Goal: Information Seeking & Learning: Understand process/instructions

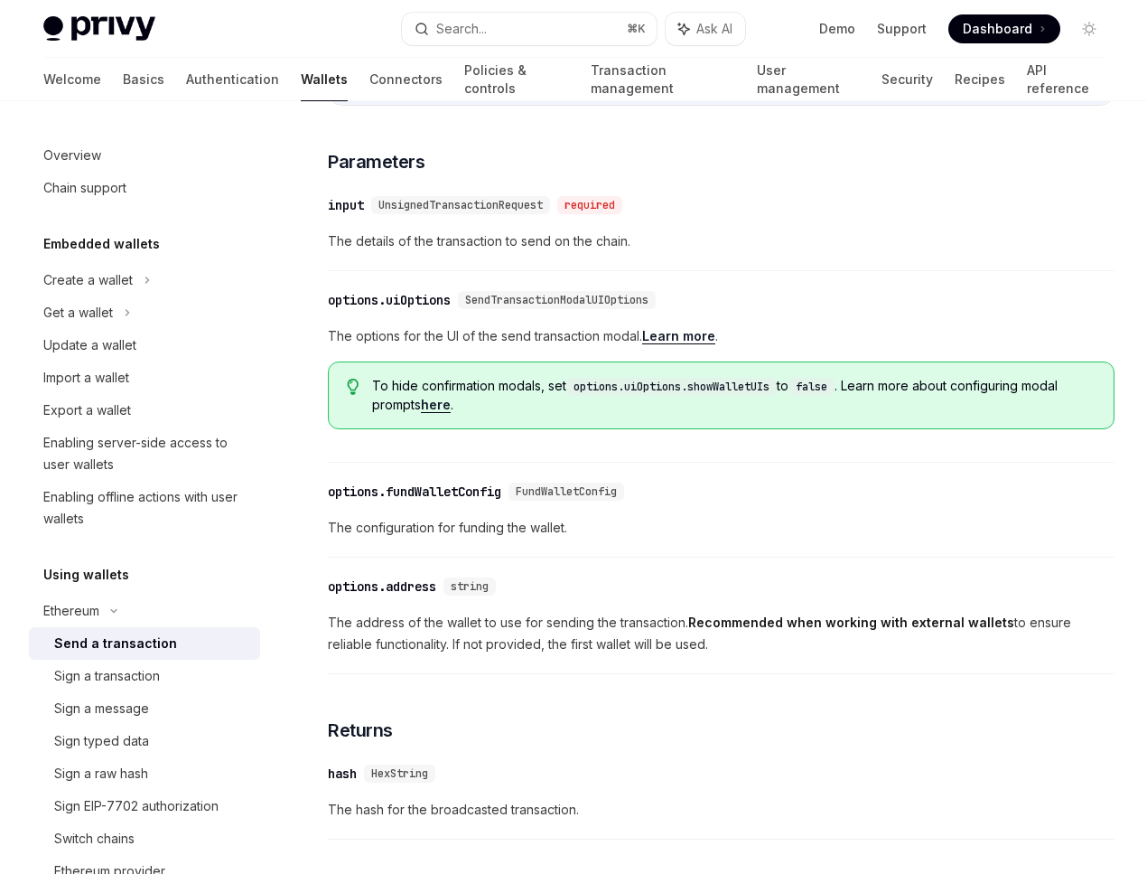
scroll to position [902, 0]
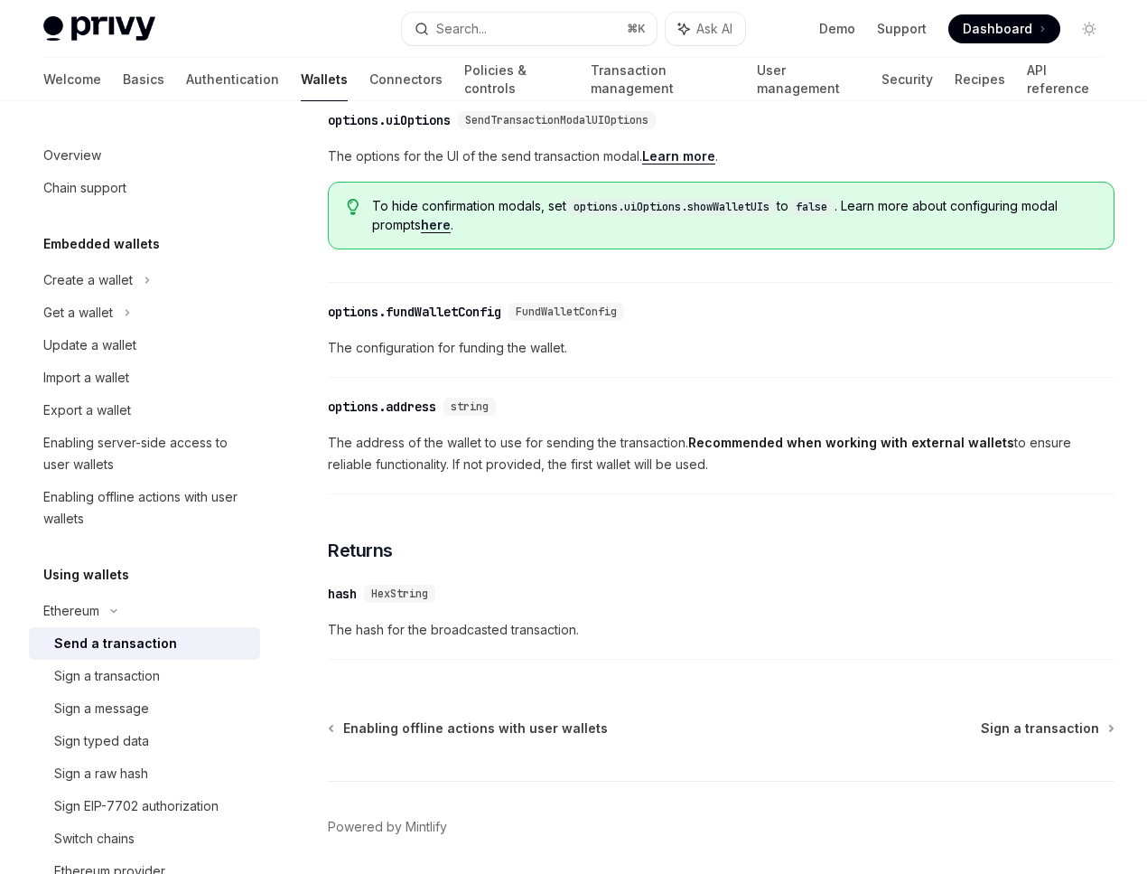
click at [473, 449] on span "The address of the wallet to use for sending the transaction. Recommended when …" at bounding box center [721, 453] width 787 height 43
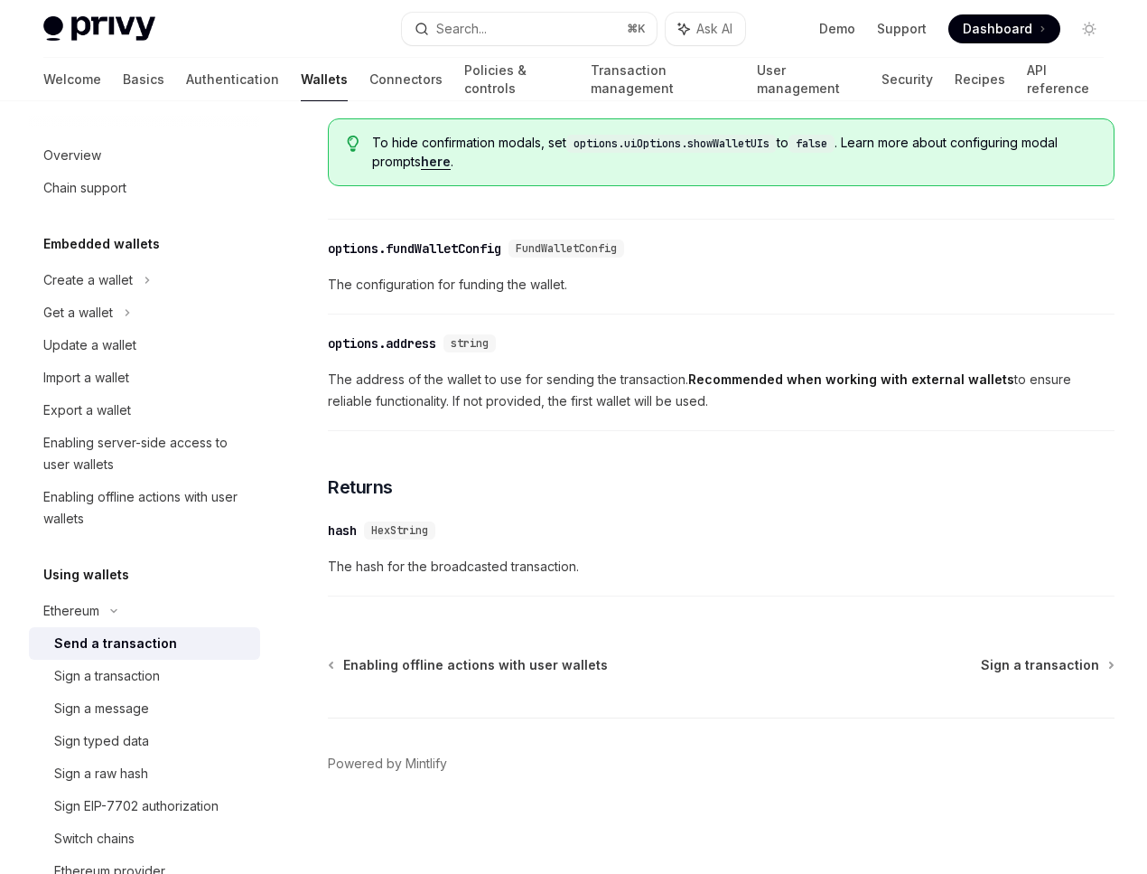
scroll to position [957, 0]
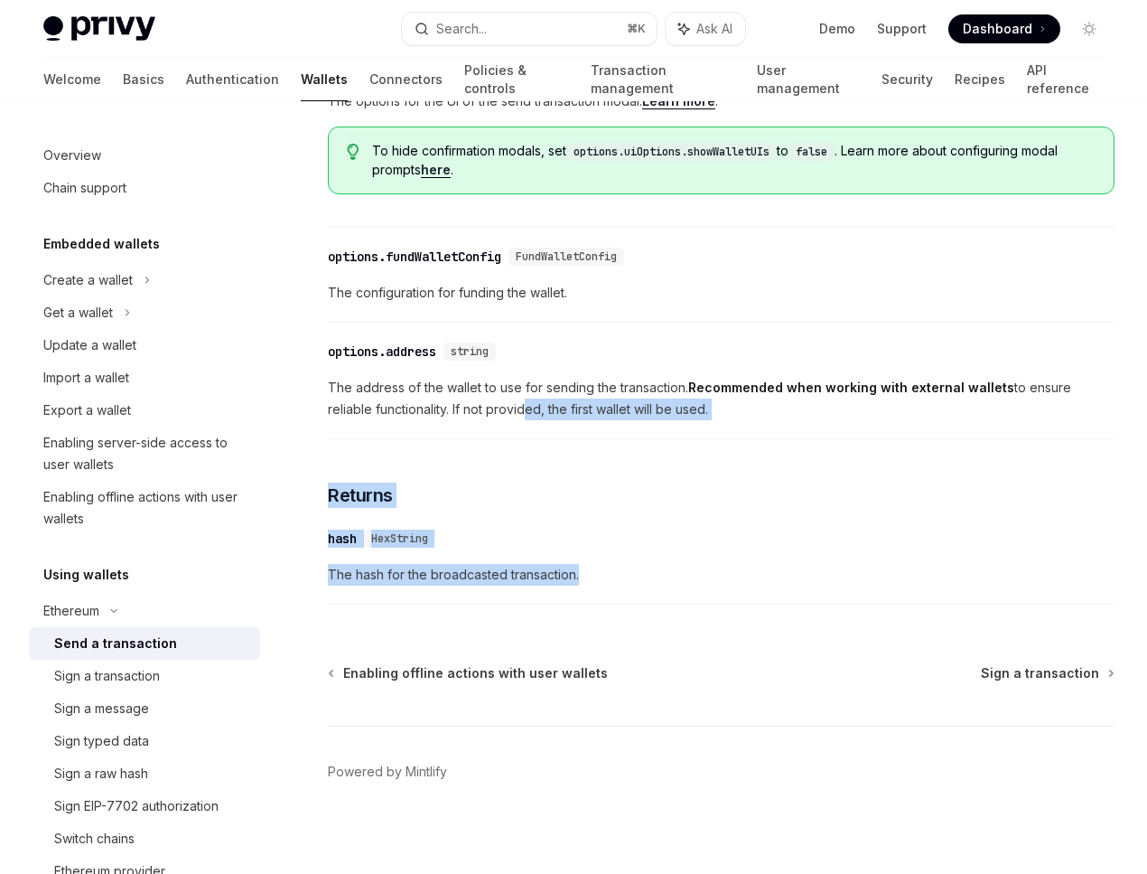
drag, startPoint x: 596, startPoint y: 597, endPoint x: 476, endPoint y: 415, distance: 218.5
click at [476, 415] on span "The address of the wallet to use for sending the transaction. Recommended when …" at bounding box center [721, 398] width 787 height 43
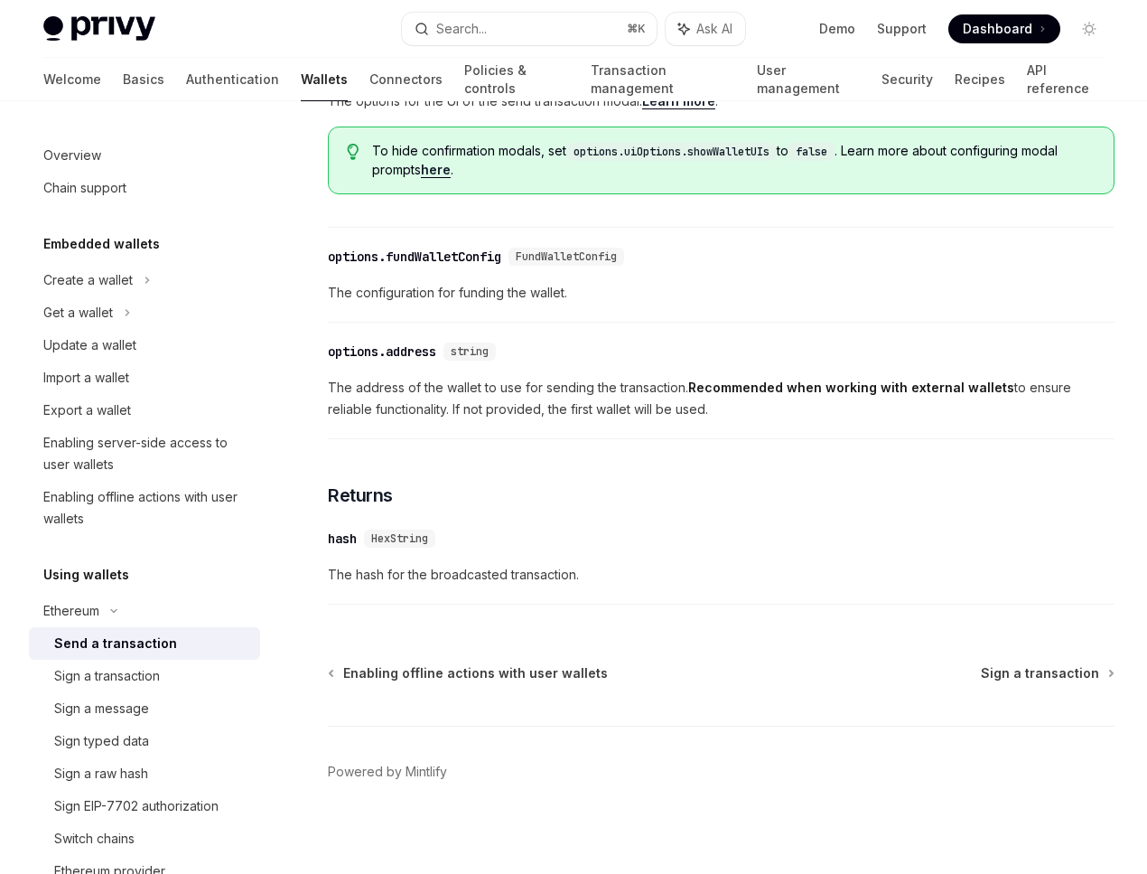
scroll to position [625, 0]
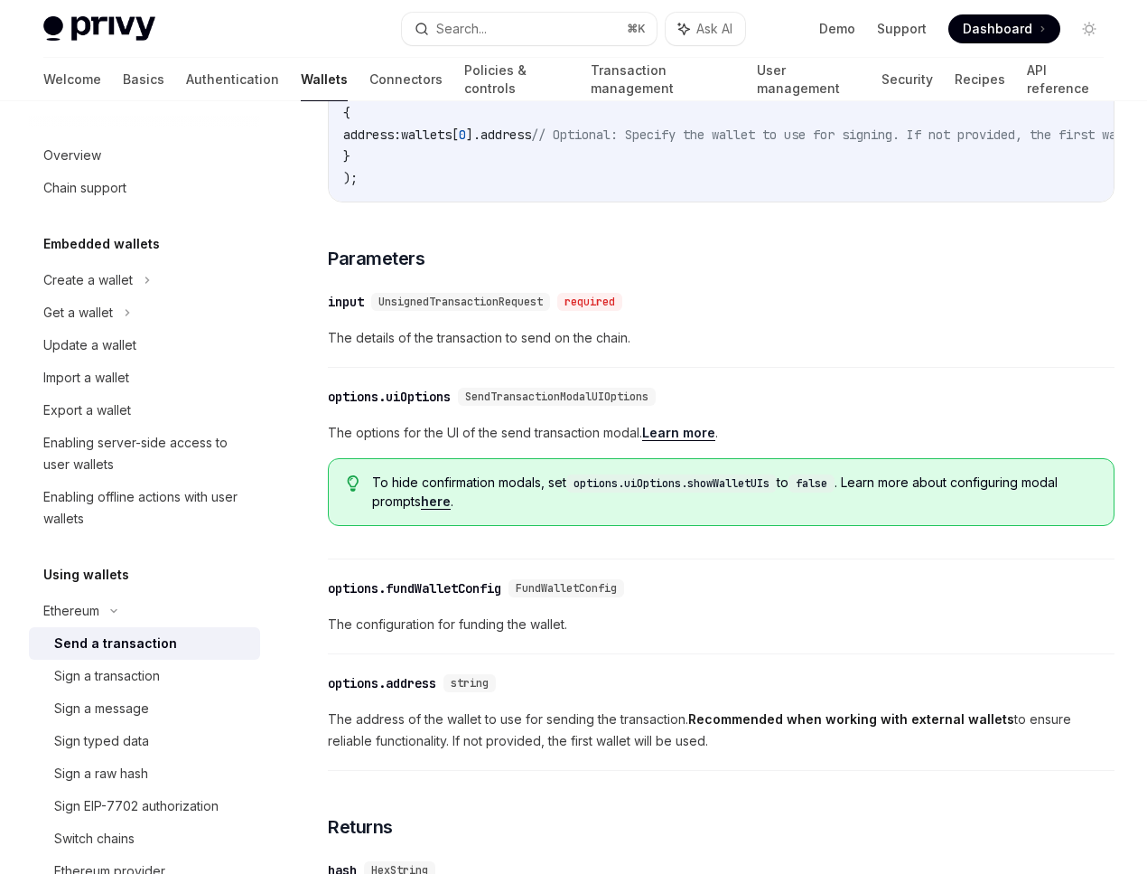
click at [362, 307] on div "input" at bounding box center [346, 302] width 36 height 18
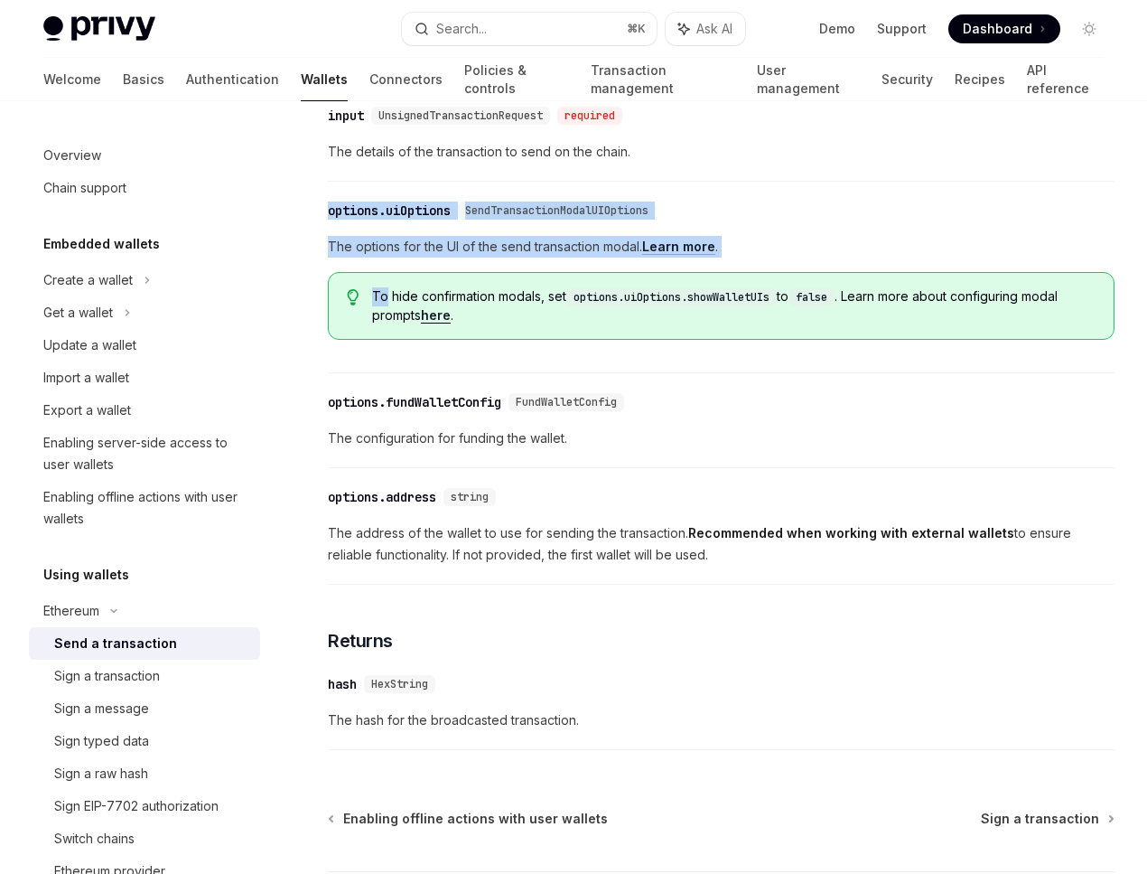
drag, startPoint x: 362, startPoint y: 307, endPoint x: 376, endPoint y: 343, distance: 38.6
click at [358, 321] on div "To send a transaction from a wallet using the React SDK, use the sendTransactio…" at bounding box center [721, 120] width 787 height 1278
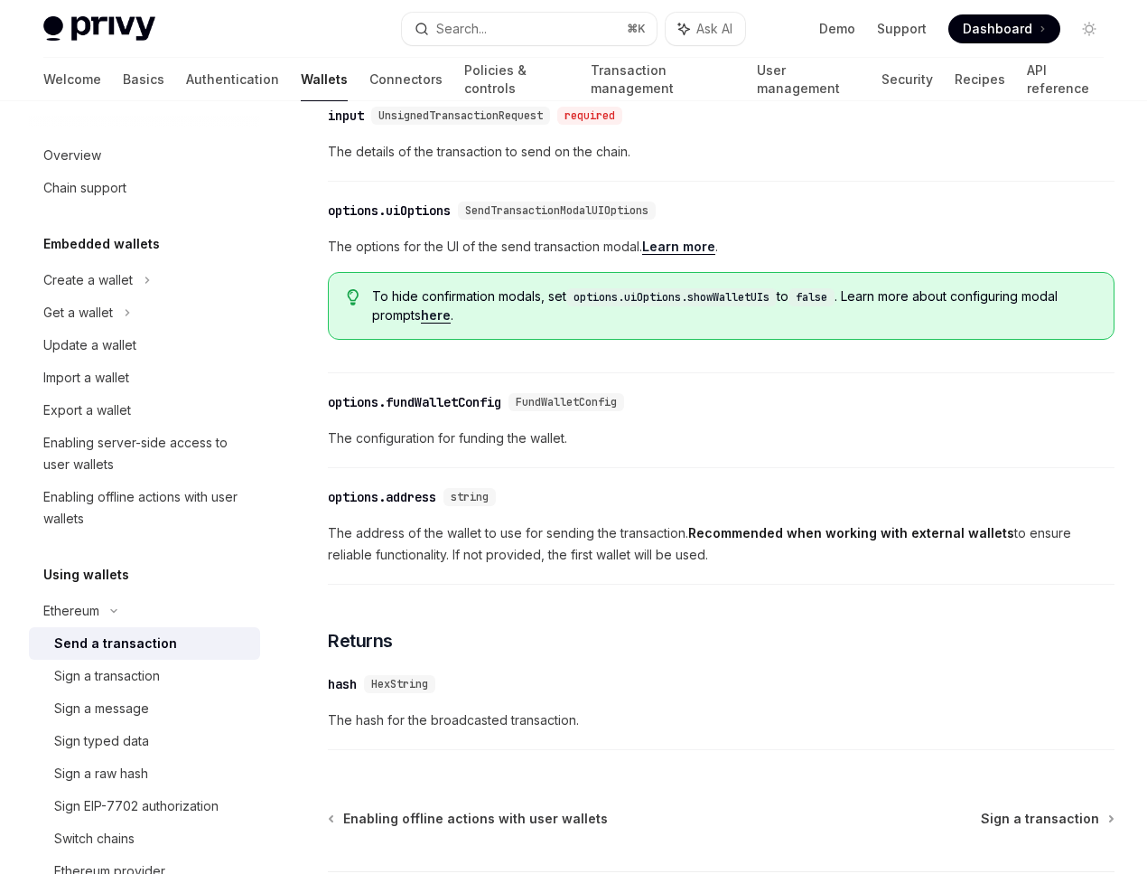
click at [656, 484] on div "To send a transaction from a wallet using the React SDK, use the sendTransactio…" at bounding box center [721, 120] width 787 height 1278
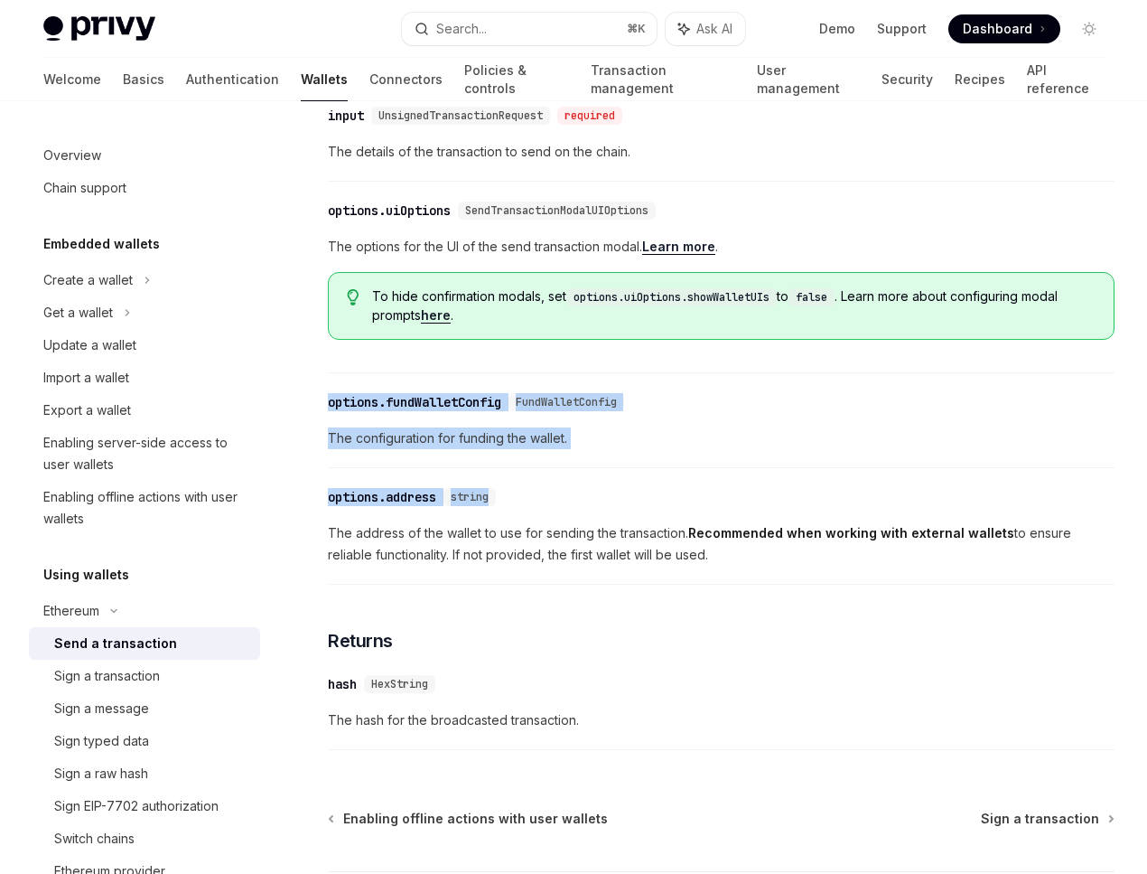
drag, startPoint x: 656, startPoint y: 484, endPoint x: 542, endPoint y: 297, distance: 218.9
click at [540, 299] on div "To send a transaction from a wallet using the React SDK, use the sendTransactio…" at bounding box center [721, 120] width 787 height 1278
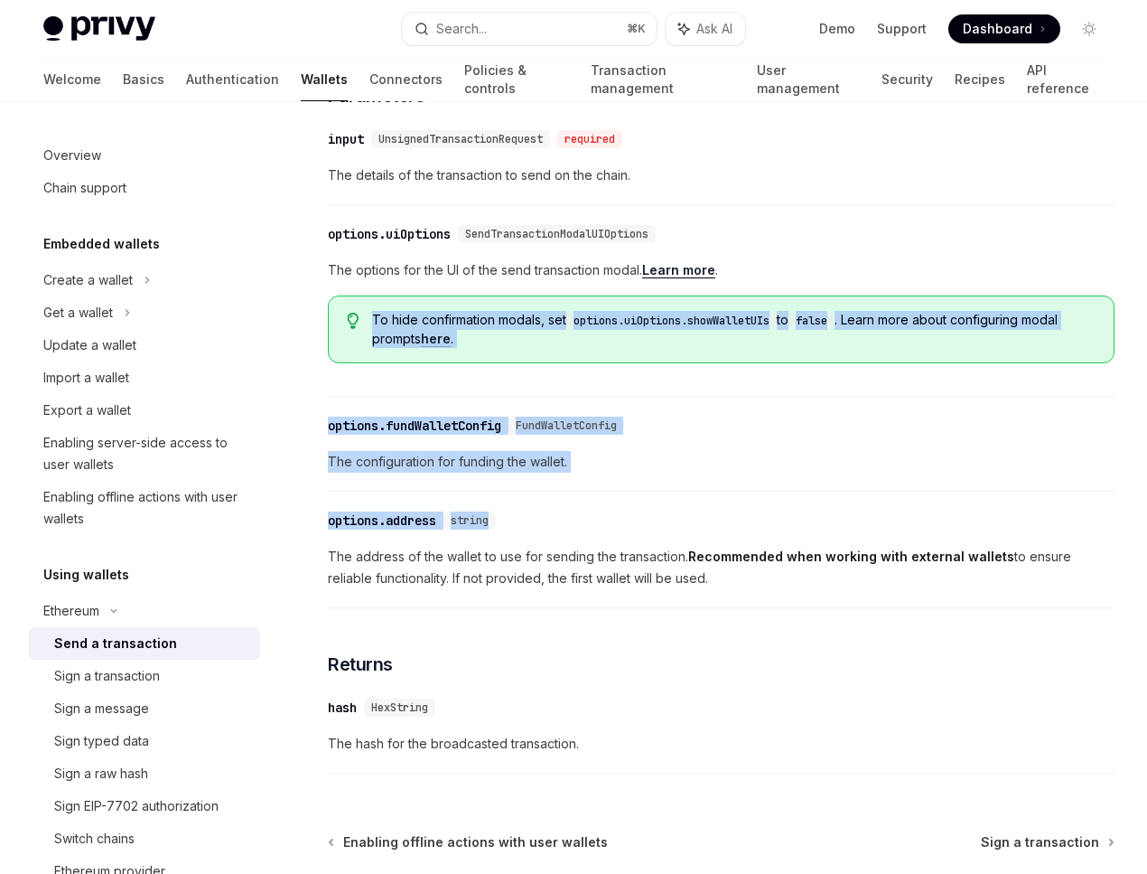
click at [644, 531] on div "​ options.address string" at bounding box center [712, 521] width 769 height 22
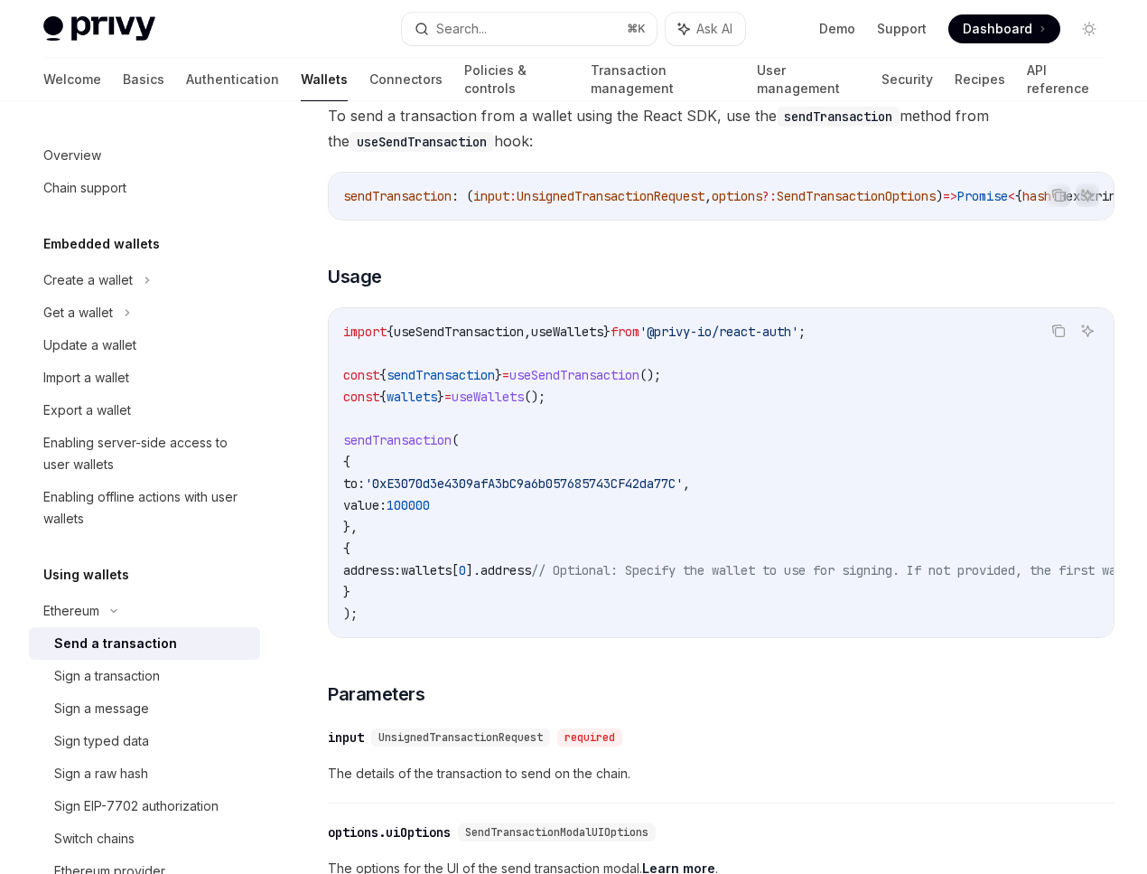
scroll to position [18, 0]
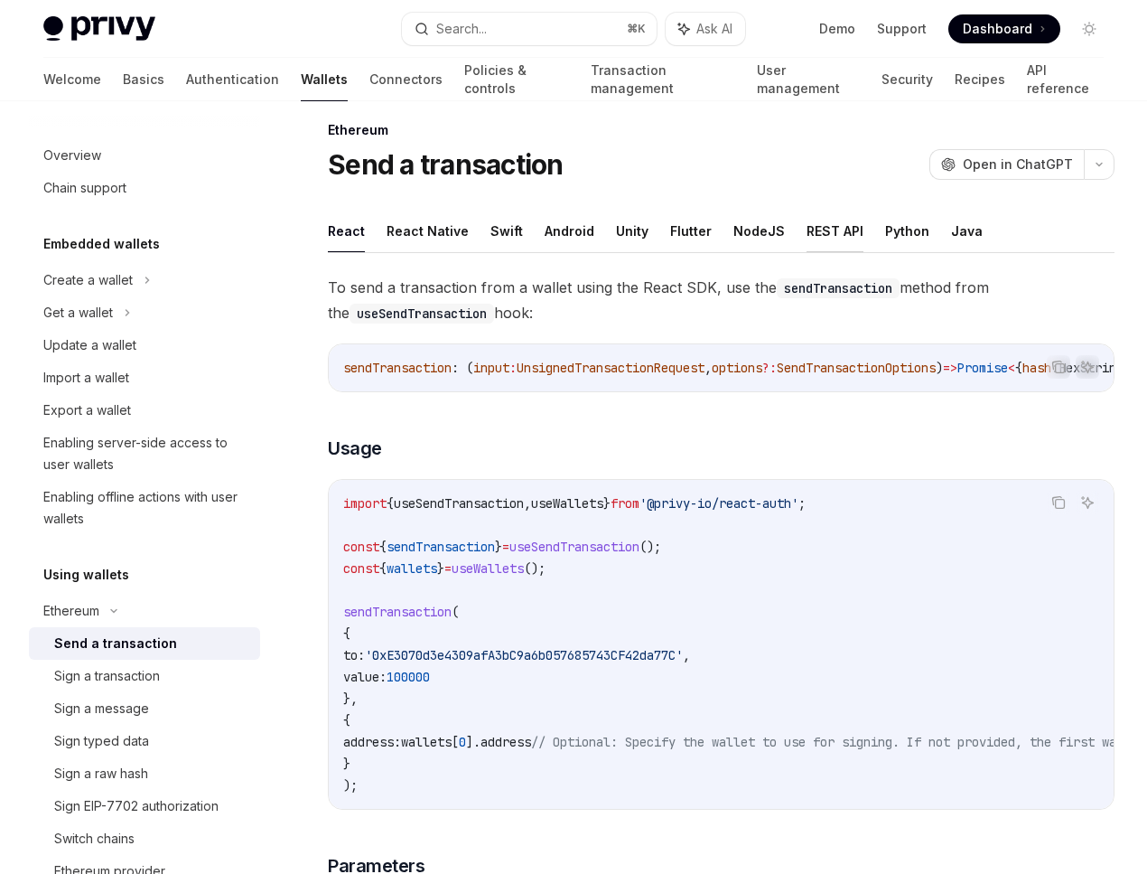
click at [828, 227] on button "REST API" at bounding box center [835, 231] width 57 height 42
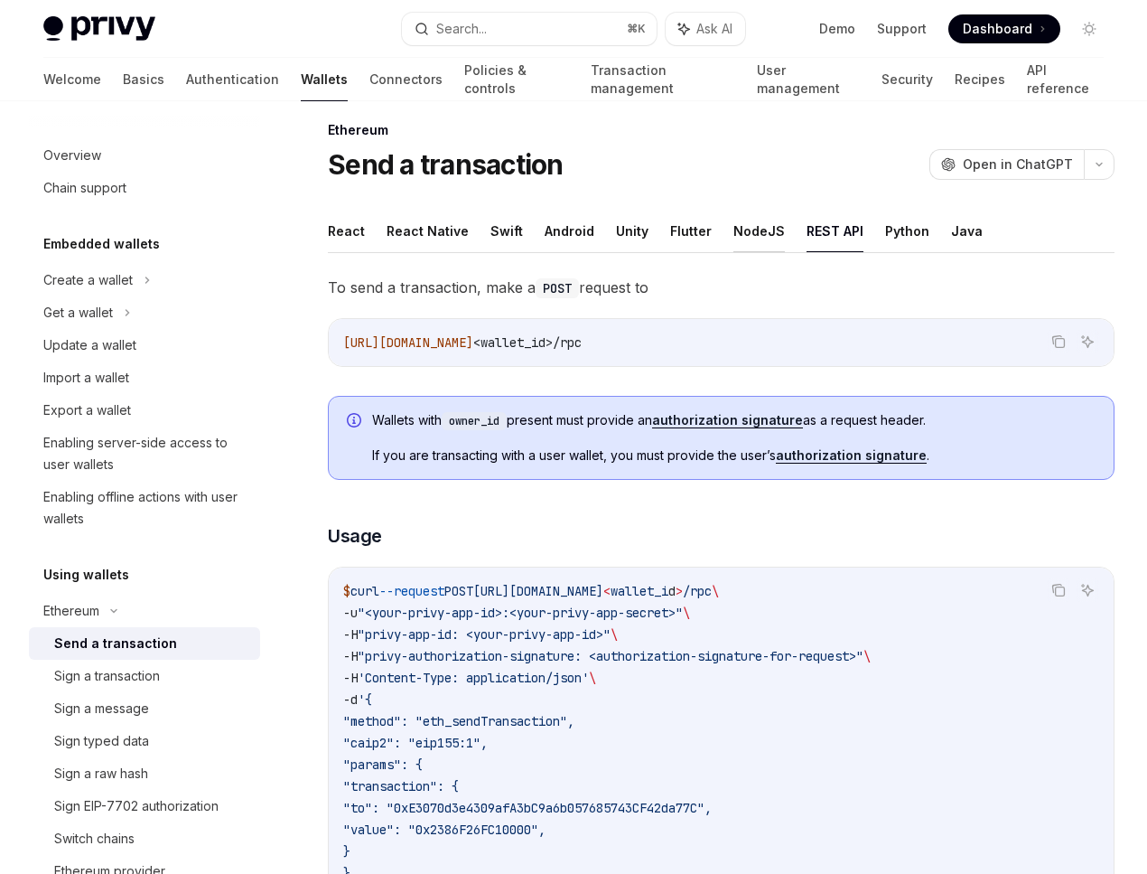
click at [755, 231] on button "NodeJS" at bounding box center [759, 231] width 51 height 42
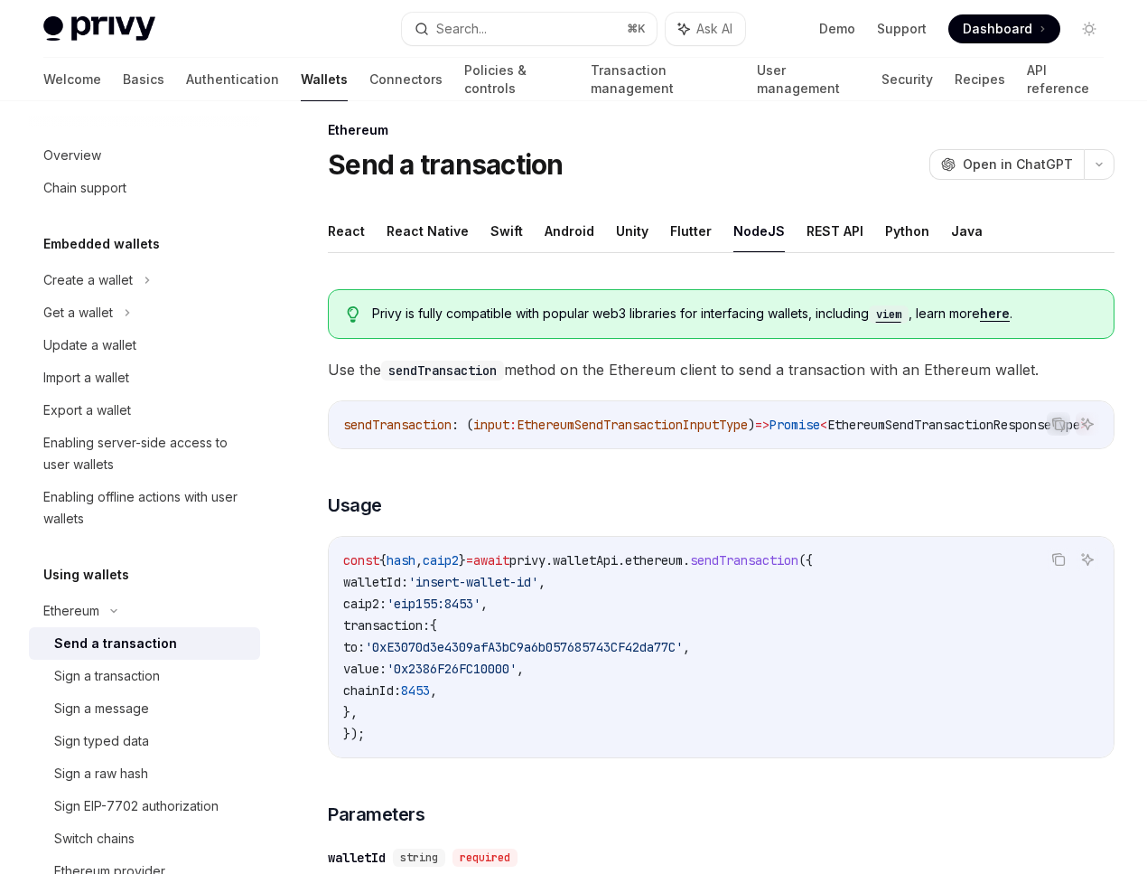
click at [652, 225] on ul "React React Native Swift Android Unity Flutter NodeJS REST API Python Java" at bounding box center [721, 231] width 787 height 43
click at [688, 229] on button "Flutter" at bounding box center [691, 231] width 42 height 42
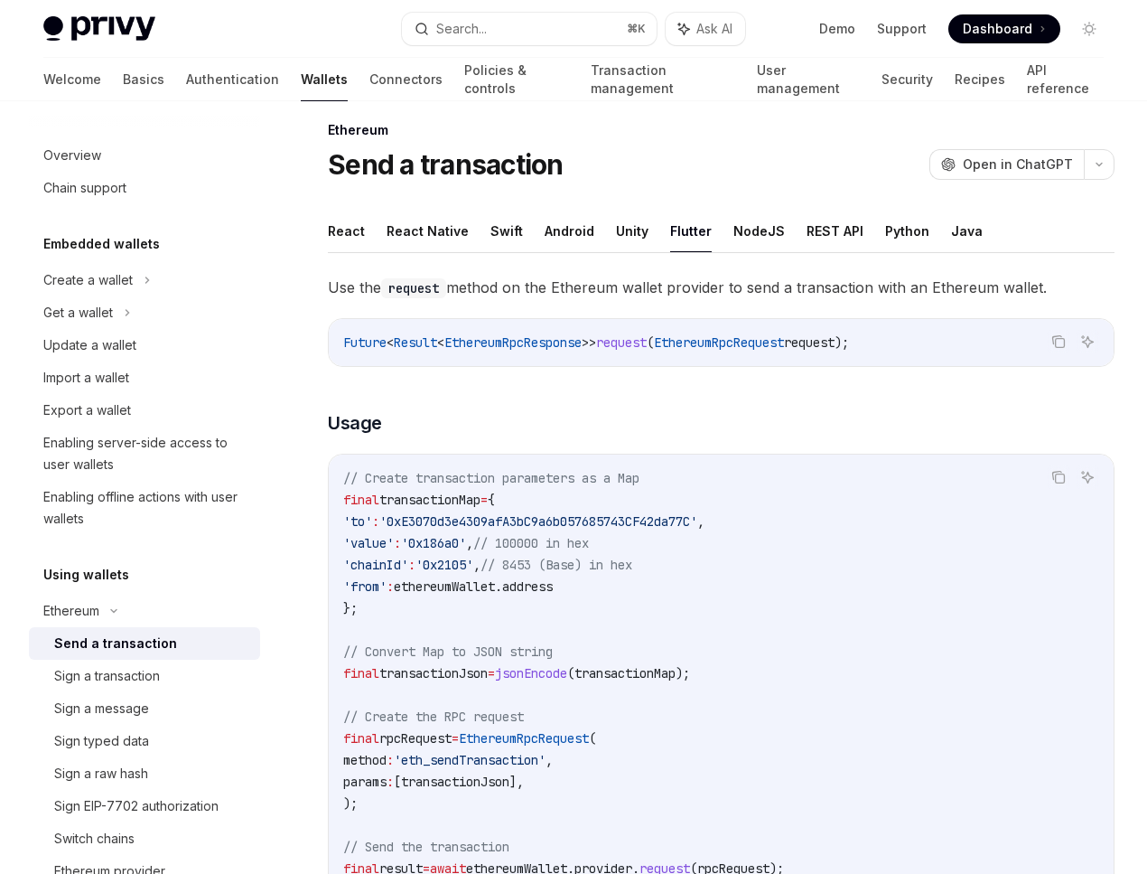
click at [605, 236] on ul "React React Native Swift Android Unity Flutter NodeJS REST API Python Java" at bounding box center [721, 231] width 787 height 43
drag, startPoint x: 668, startPoint y: 236, endPoint x: 635, endPoint y: 242, distance: 33.1
click at [645, 241] on ul "React React Native Swift Android Unity Flutter NodeJS REST API Python Java" at bounding box center [721, 231] width 787 height 43
click at [625, 240] on button "Unity" at bounding box center [632, 231] width 33 height 42
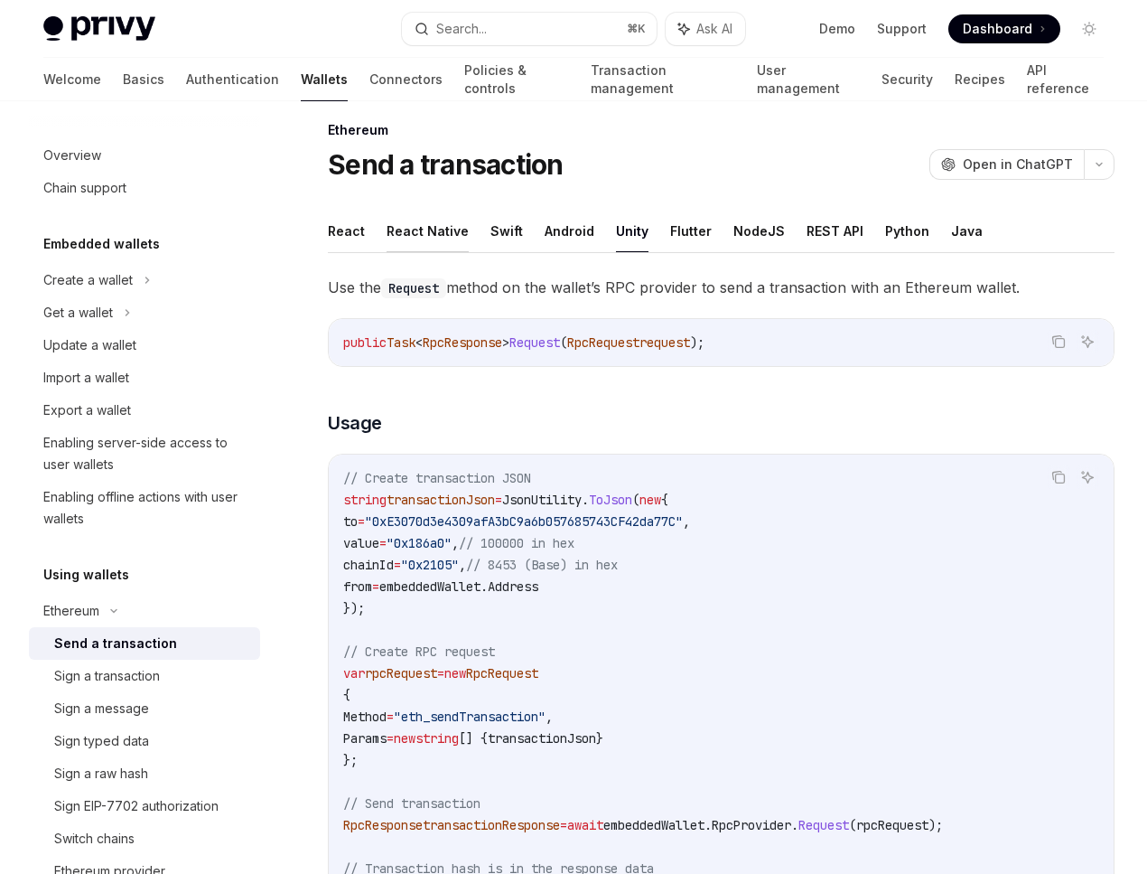
click at [459, 223] on button "React Native" at bounding box center [428, 231] width 82 height 42
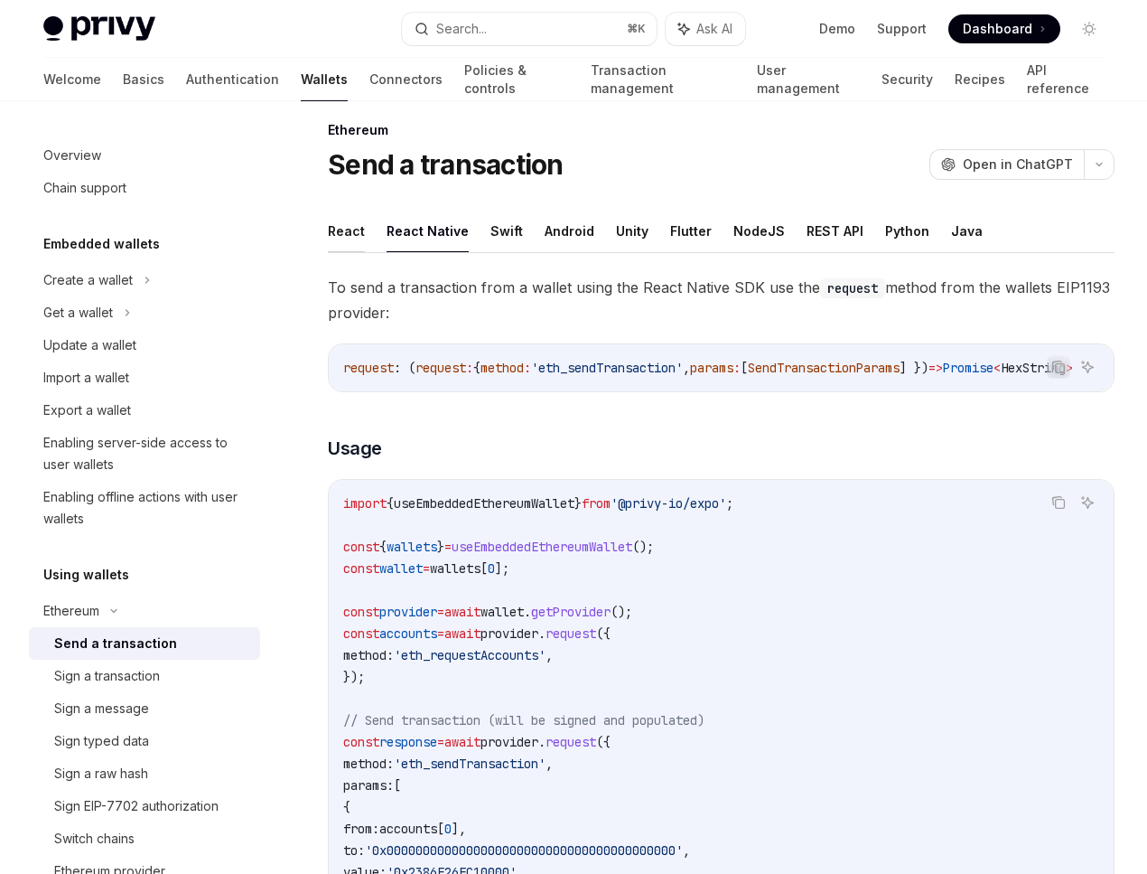
click at [346, 241] on button "React" at bounding box center [346, 231] width 37 height 42
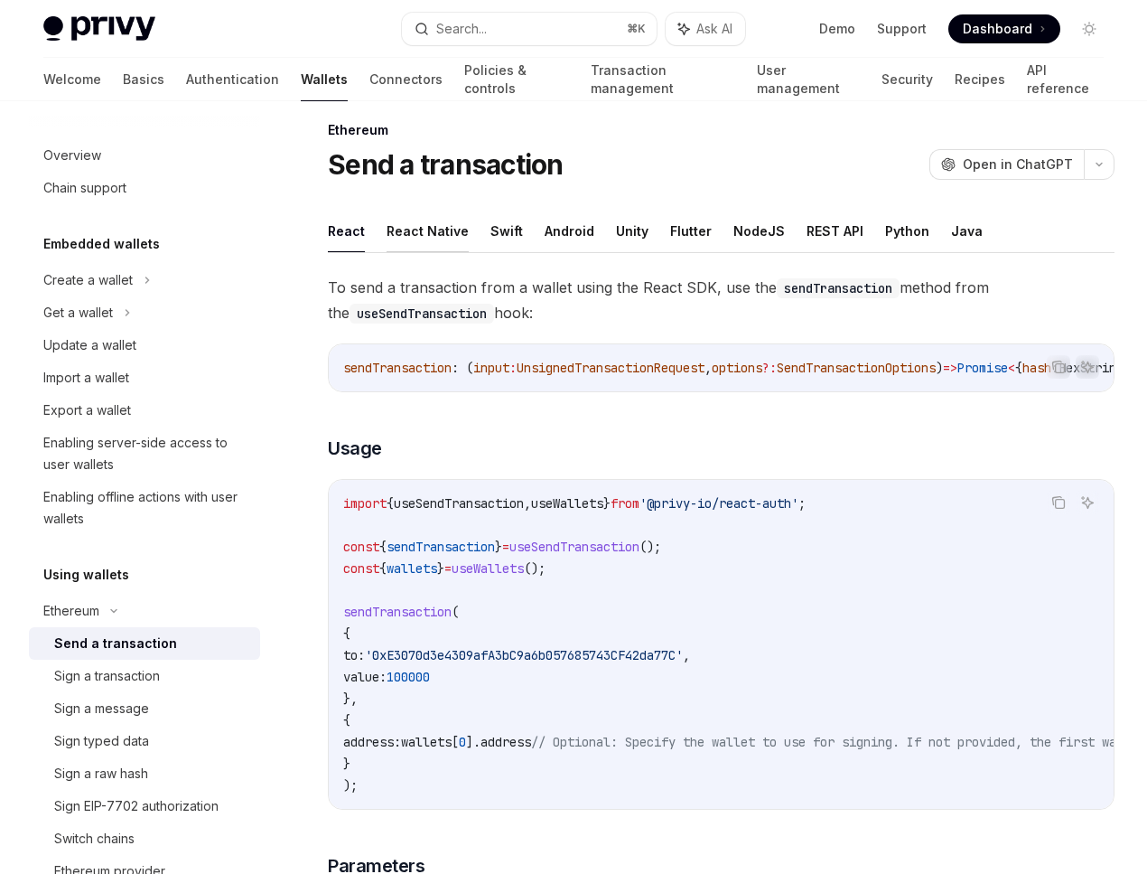
click at [432, 240] on button "React Native" at bounding box center [428, 231] width 82 height 42
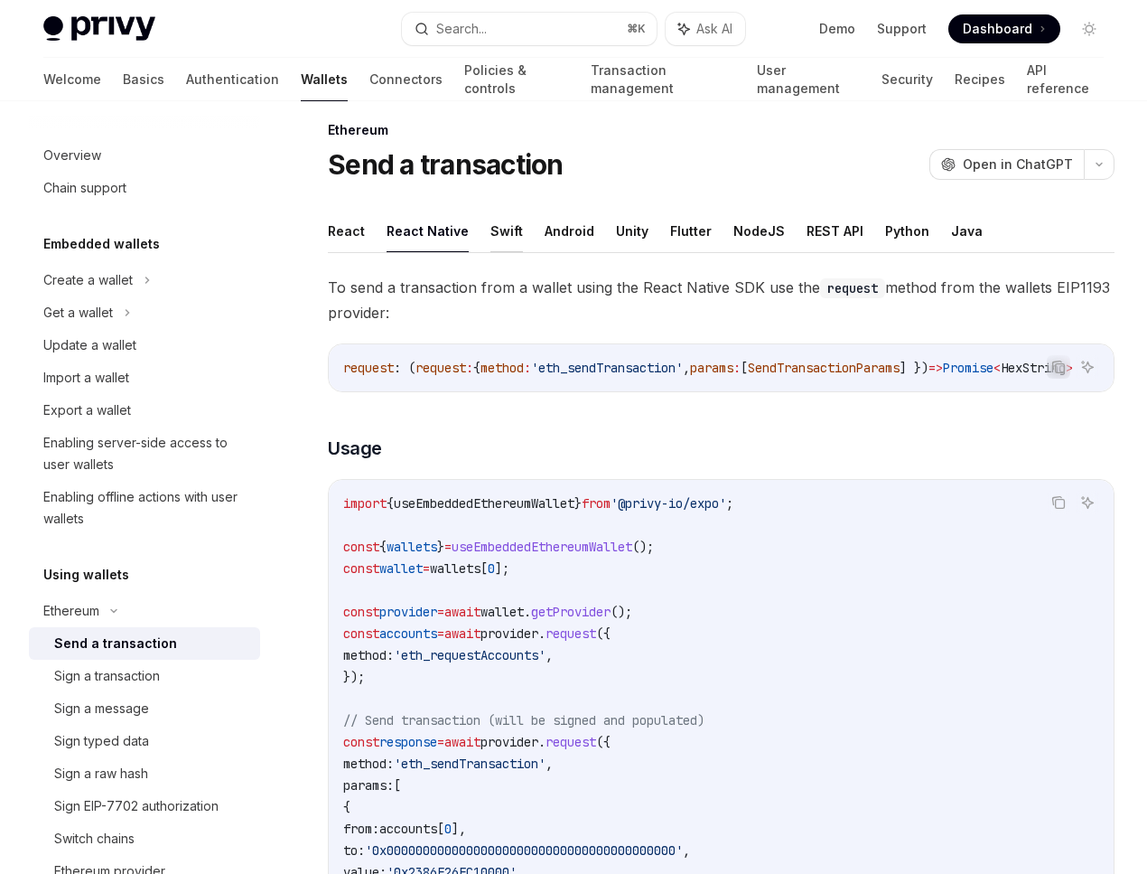
click at [492, 239] on button "Swift" at bounding box center [507, 231] width 33 height 42
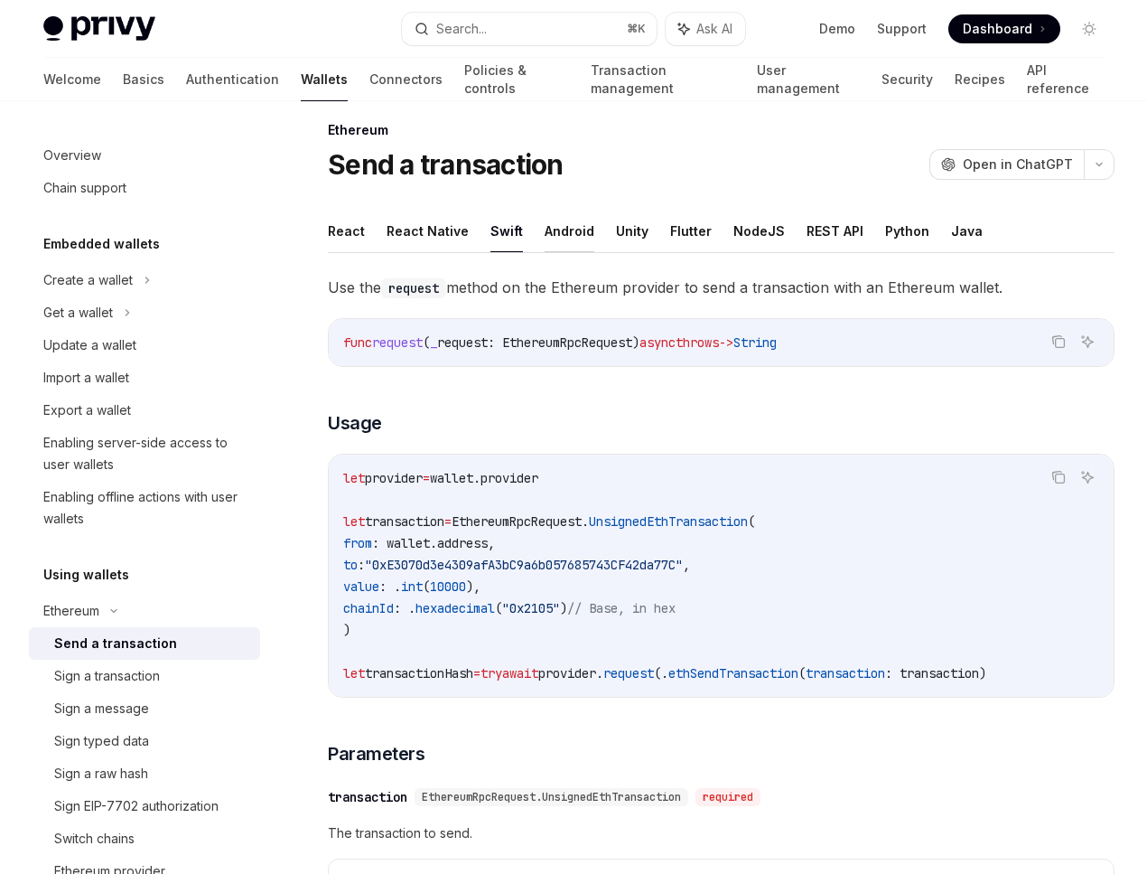
click at [569, 238] on button "Android" at bounding box center [570, 231] width 50 height 42
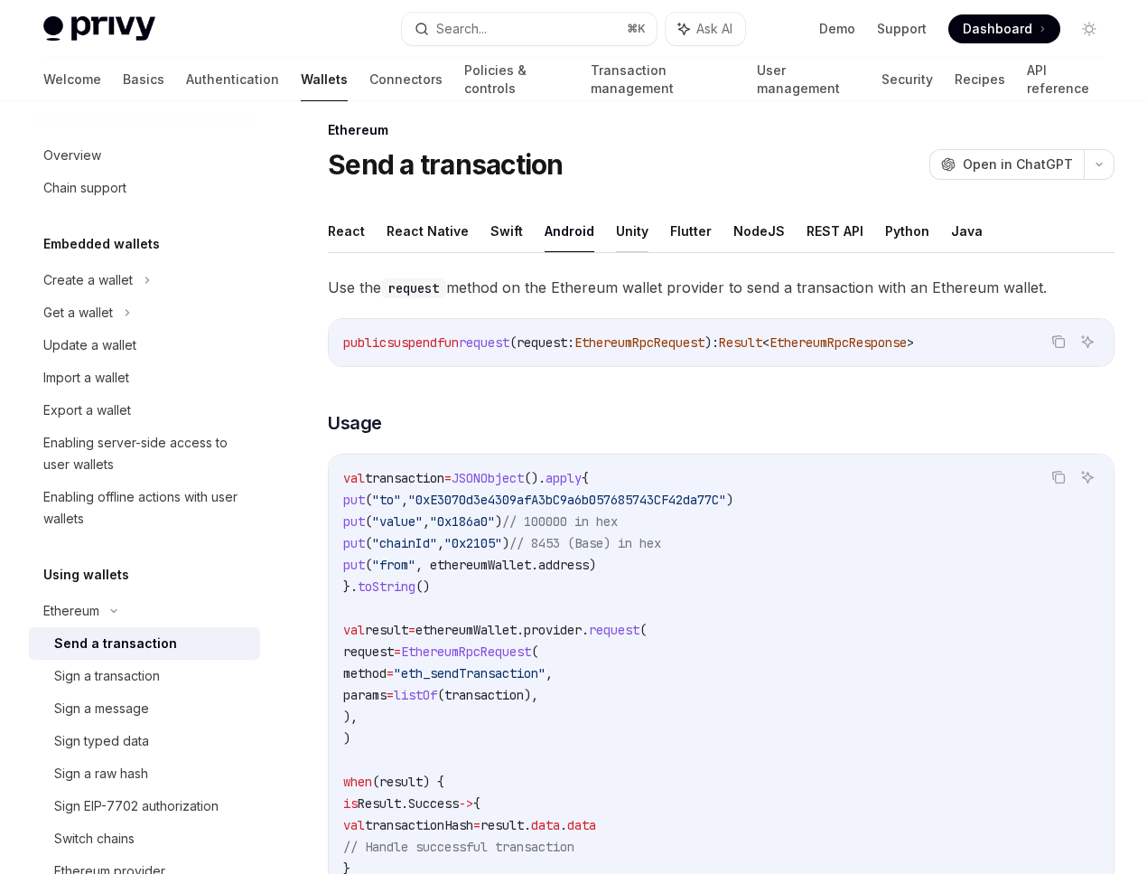
click at [625, 239] on button "Unity" at bounding box center [632, 231] width 33 height 42
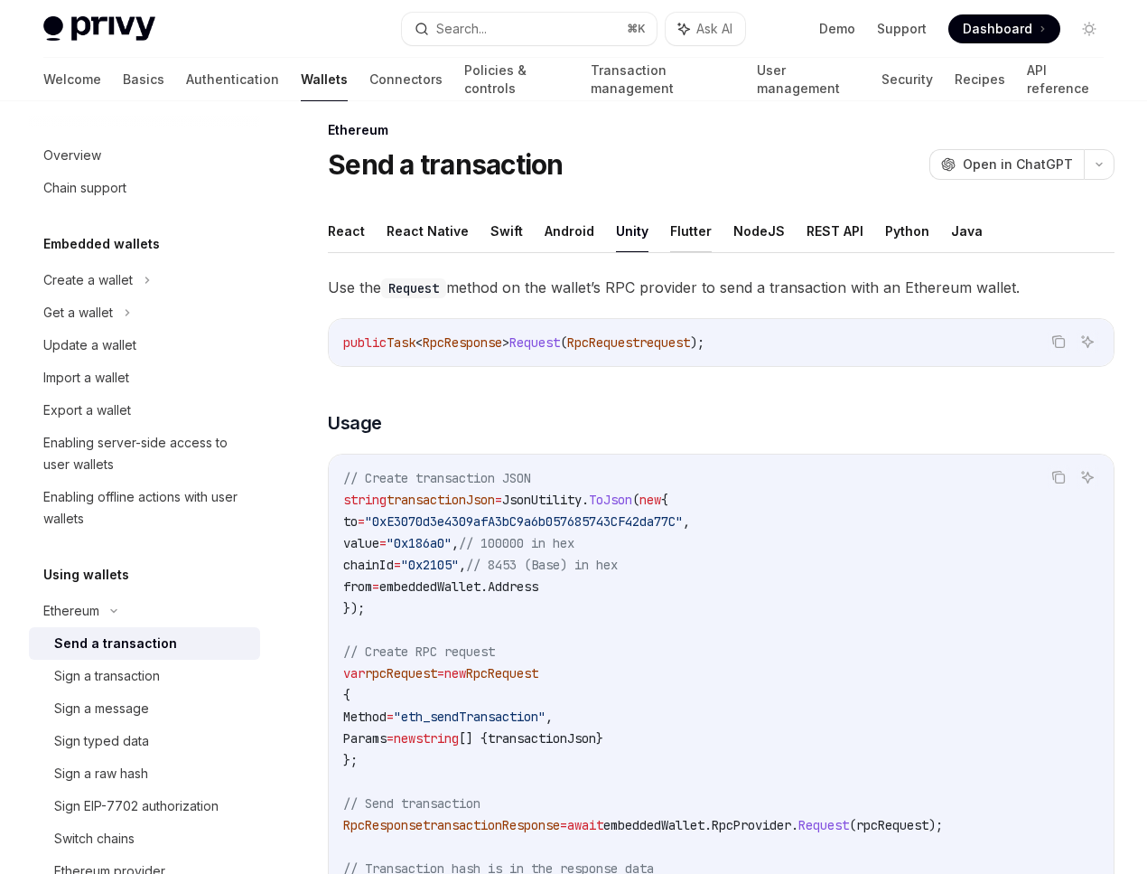
click at [691, 241] on button "Flutter" at bounding box center [691, 231] width 42 height 42
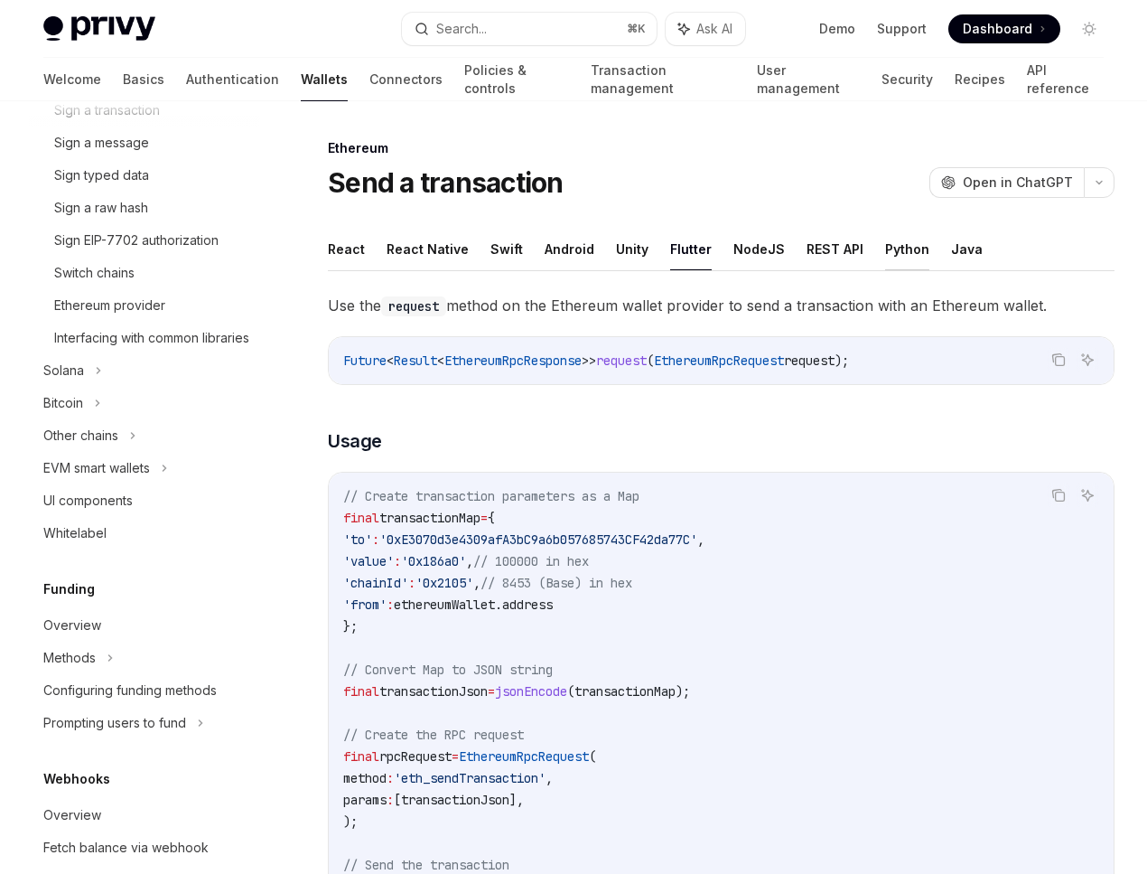
click at [896, 248] on button "Python" at bounding box center [907, 249] width 44 height 42
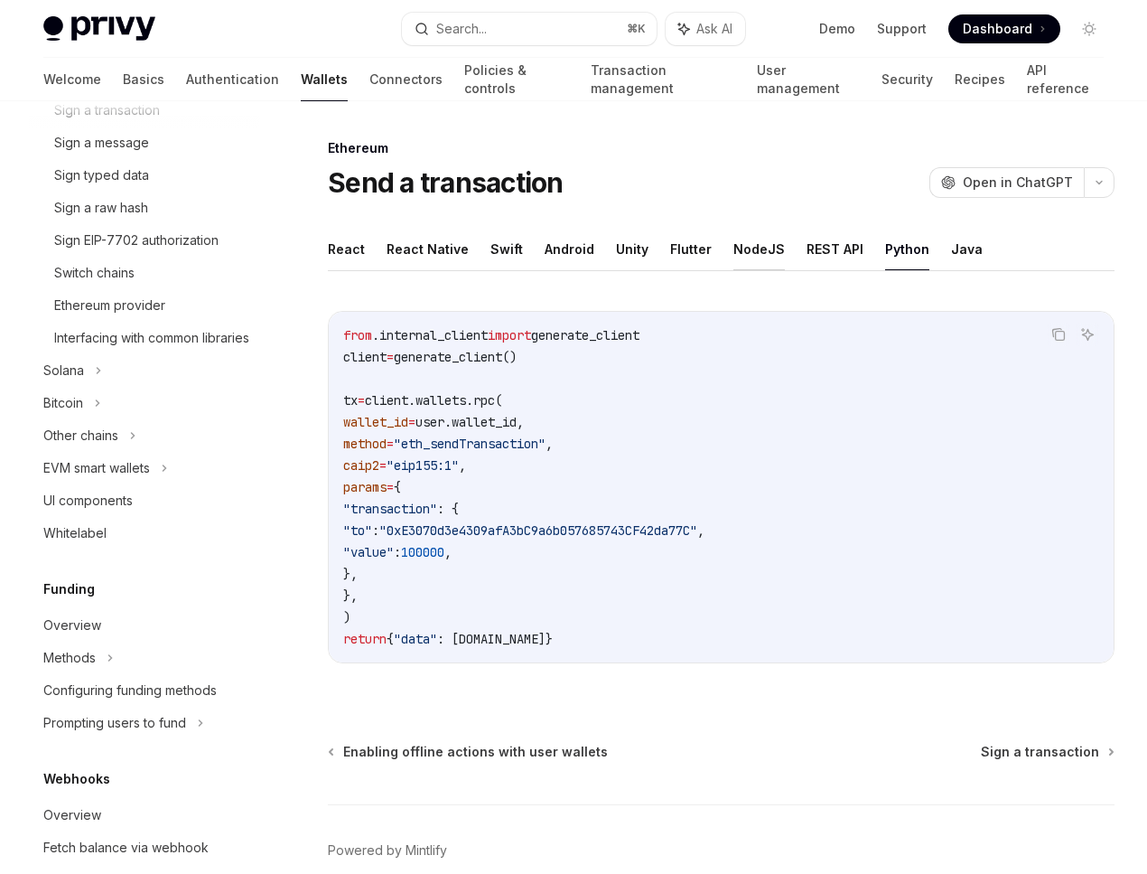
click at [750, 250] on button "NodeJS" at bounding box center [759, 249] width 51 height 42
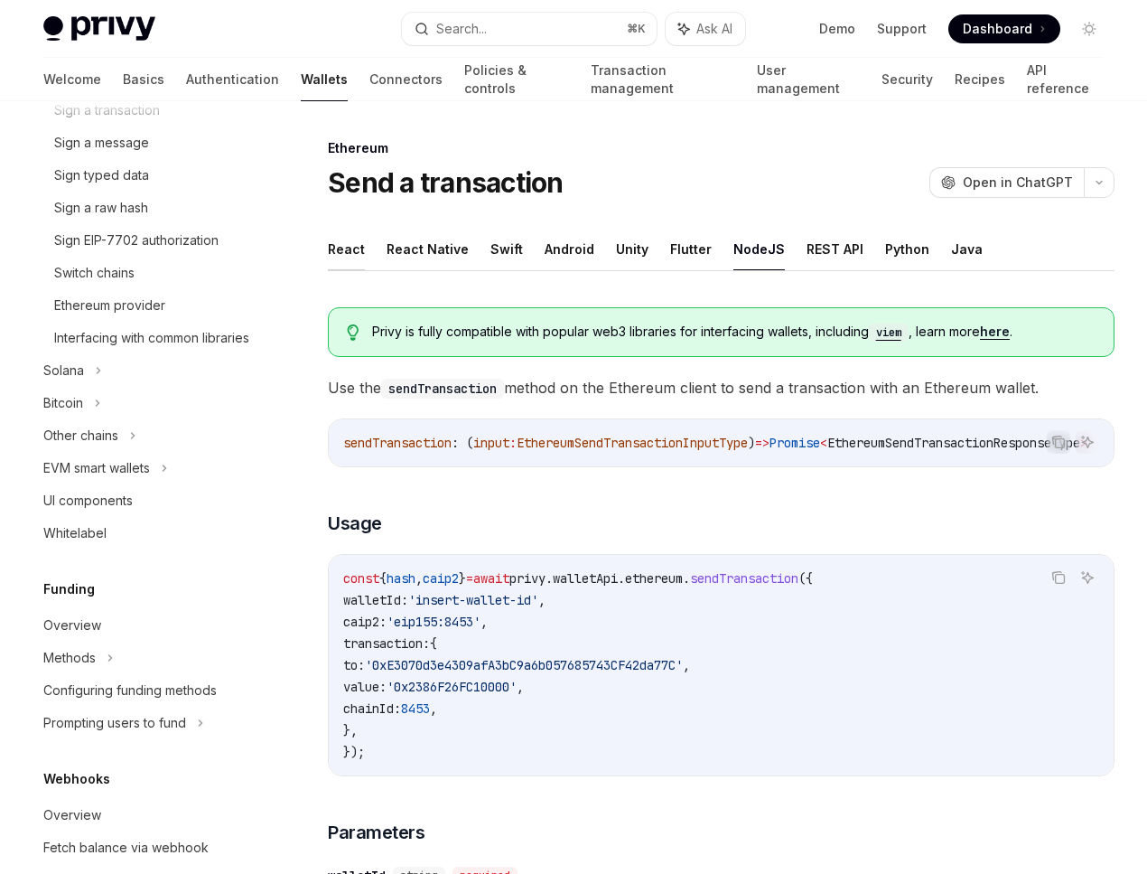
click at [349, 248] on button "React" at bounding box center [346, 249] width 37 height 42
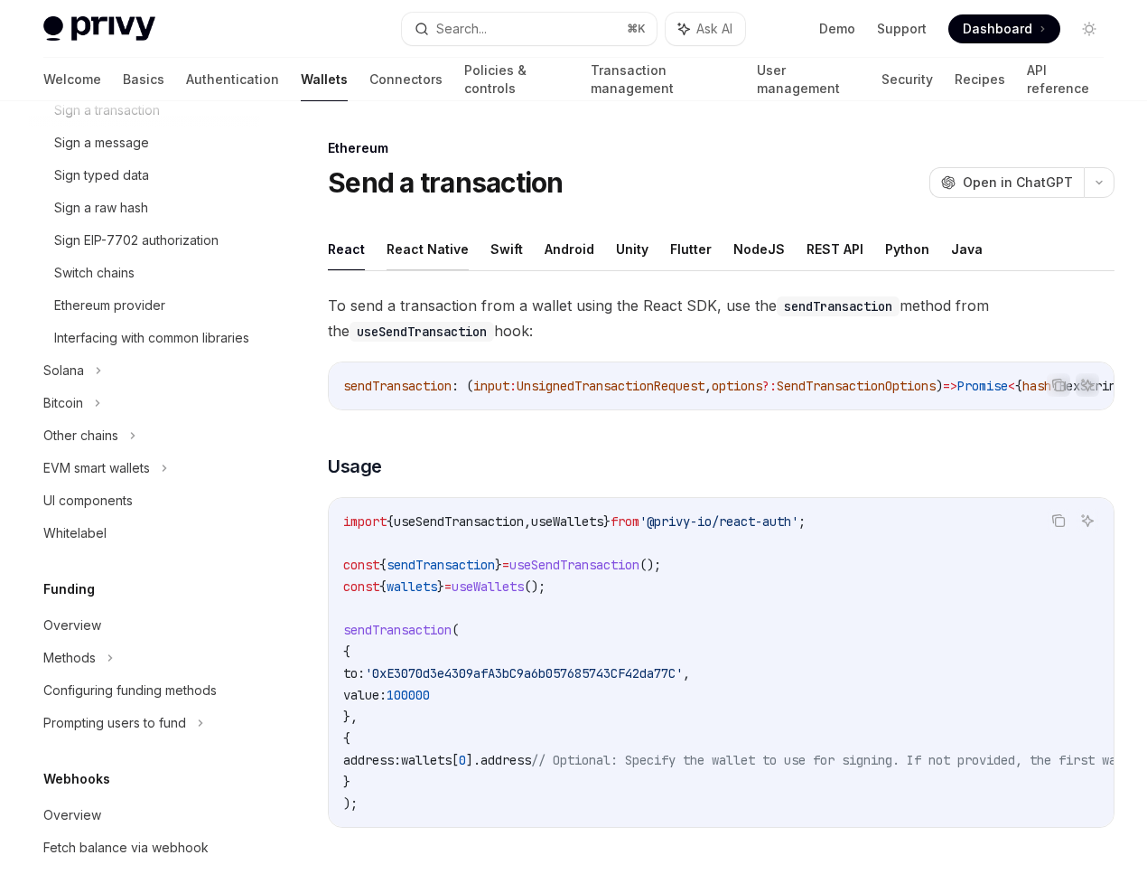
click at [444, 233] on button "React Native" at bounding box center [428, 249] width 82 height 42
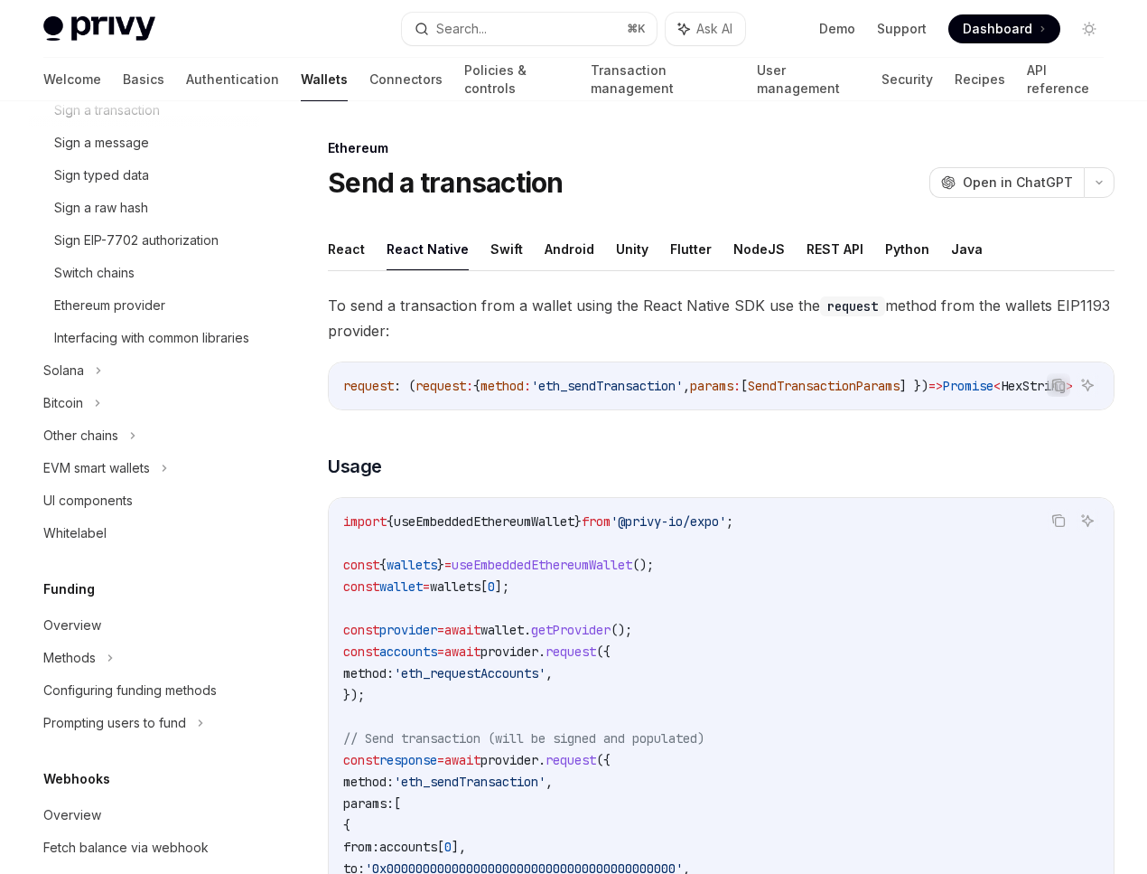
click at [482, 254] on ul "React React Native Swift Android Unity Flutter NodeJS REST API Python Java" at bounding box center [721, 249] width 787 height 43
click at [491, 254] on button "Swift" at bounding box center [507, 249] width 33 height 42
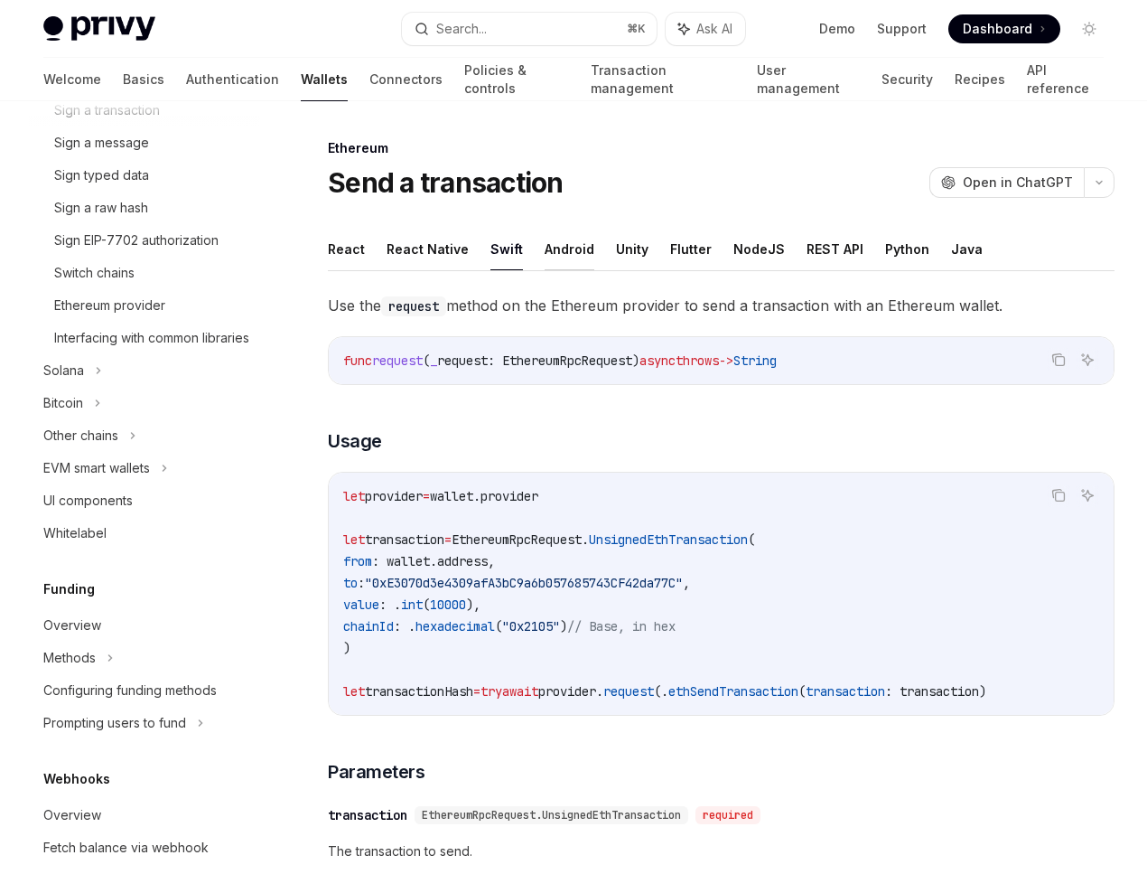
click at [558, 257] on button "Android" at bounding box center [570, 249] width 50 height 42
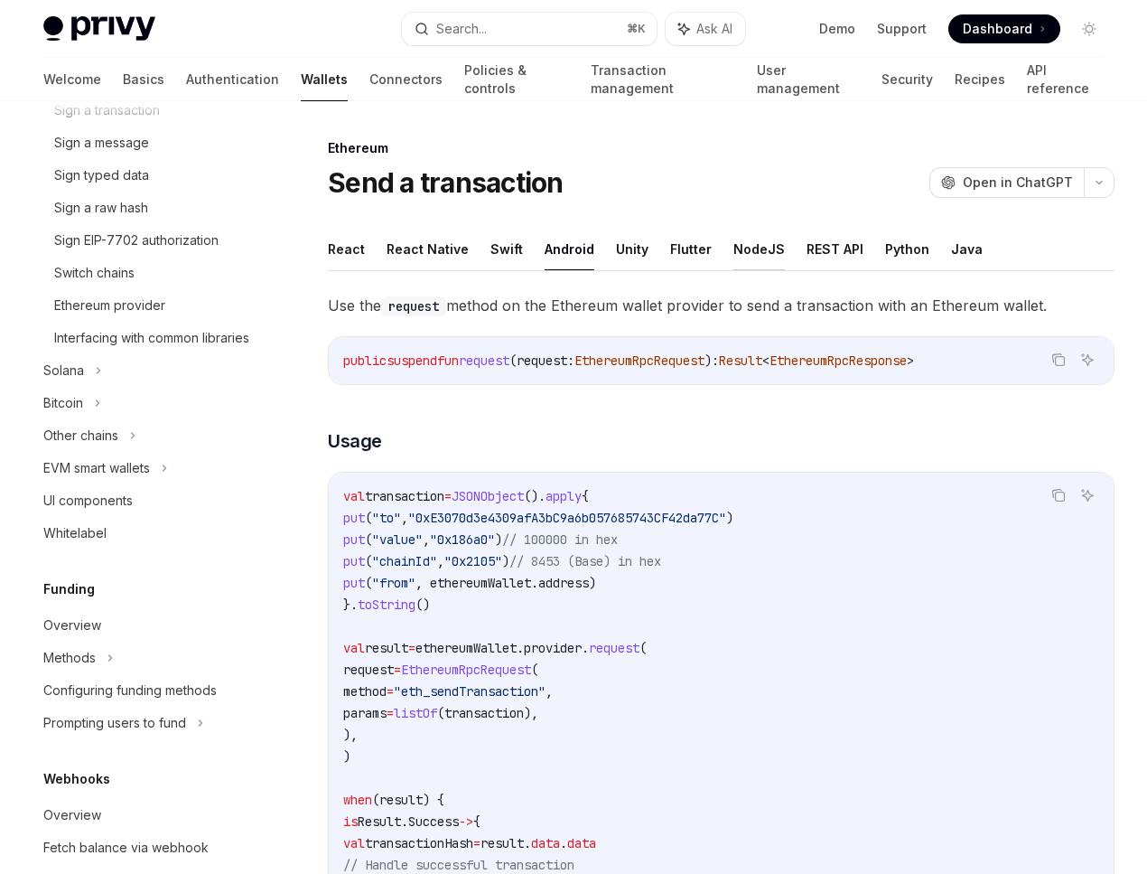
click at [734, 252] on button "NodeJS" at bounding box center [759, 249] width 51 height 42
type textarea "*"
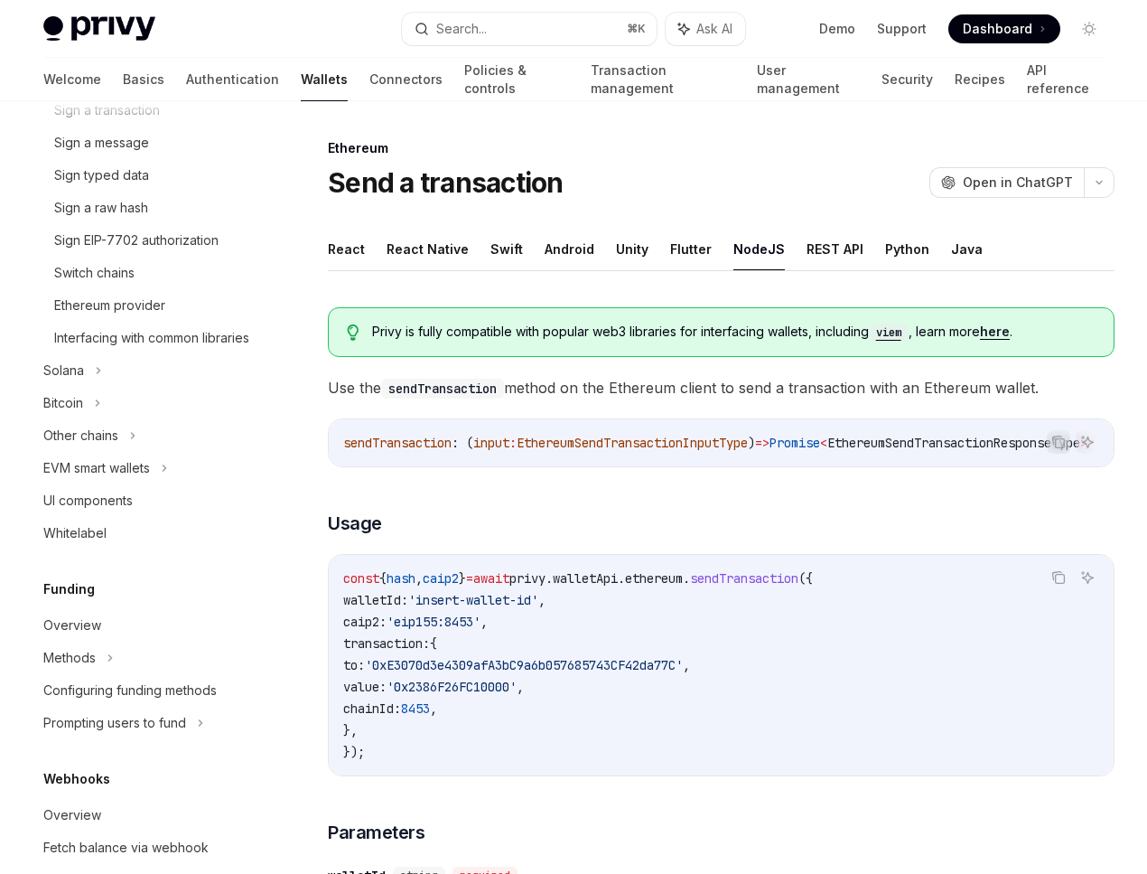
click at [522, 329] on span "Privy is fully compatible with popular web3 libraries for interfacing wallets, …" at bounding box center [734, 332] width 724 height 19
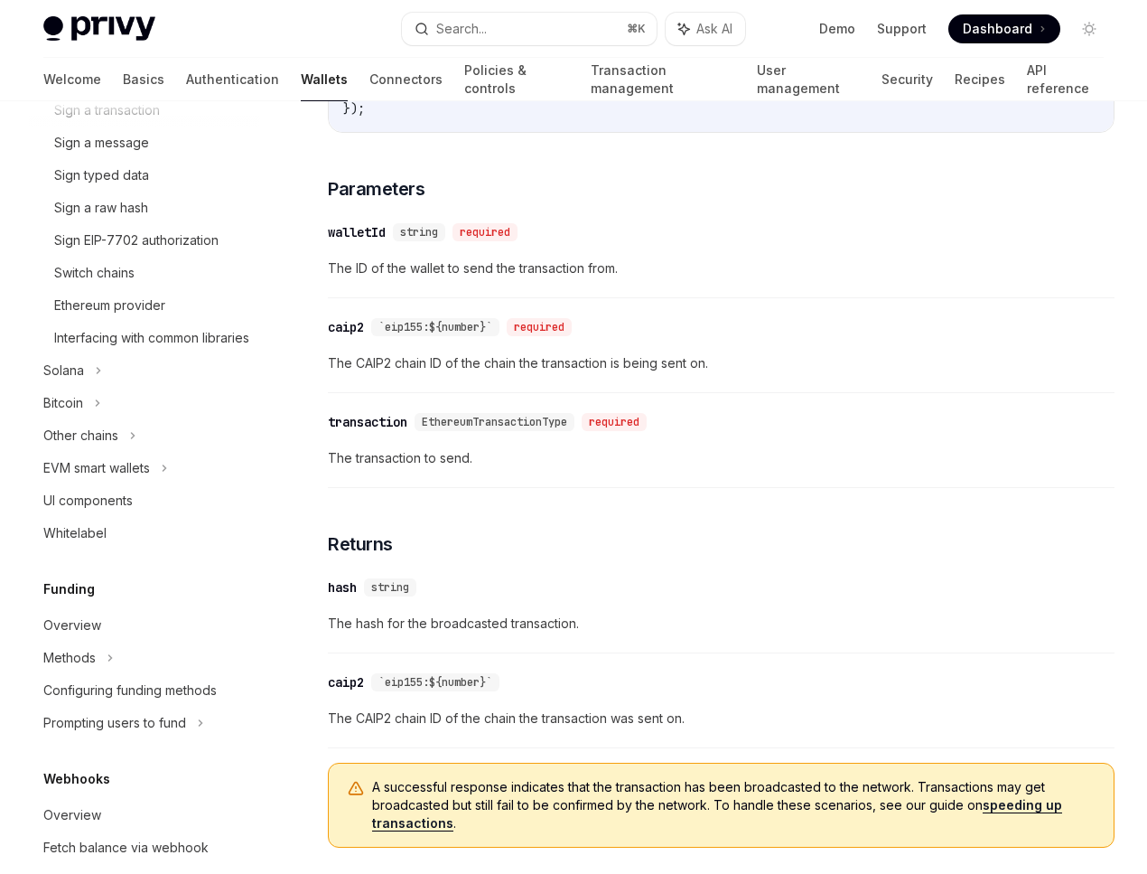
scroll to position [847, 0]
